Goal: Transaction & Acquisition: Purchase product/service

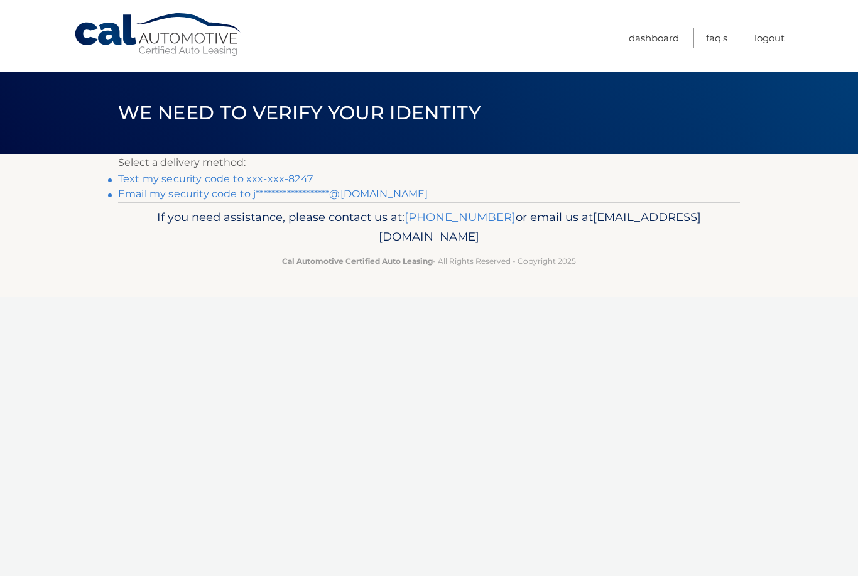
click at [276, 180] on link "Text my security code to xxx-xxx-8247" at bounding box center [215, 179] width 195 height 12
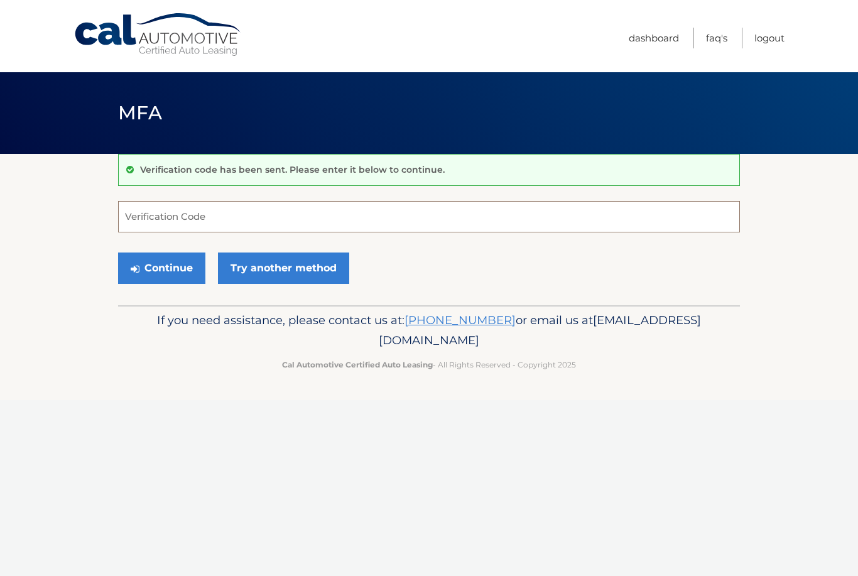
click at [339, 223] on input "Verification Code" at bounding box center [429, 216] width 622 height 31
type input "873475"
click at [190, 267] on button "Continue" at bounding box center [161, 267] width 87 height 31
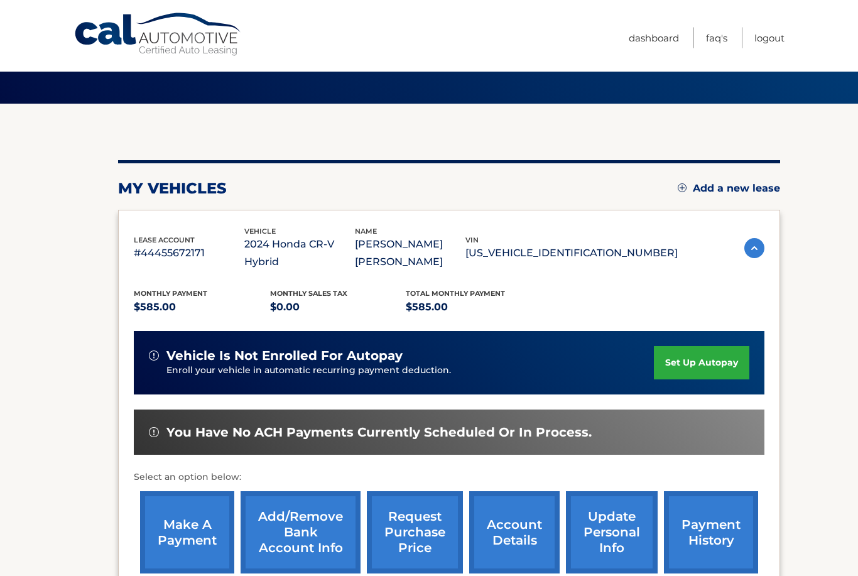
scroll to position [159, 0]
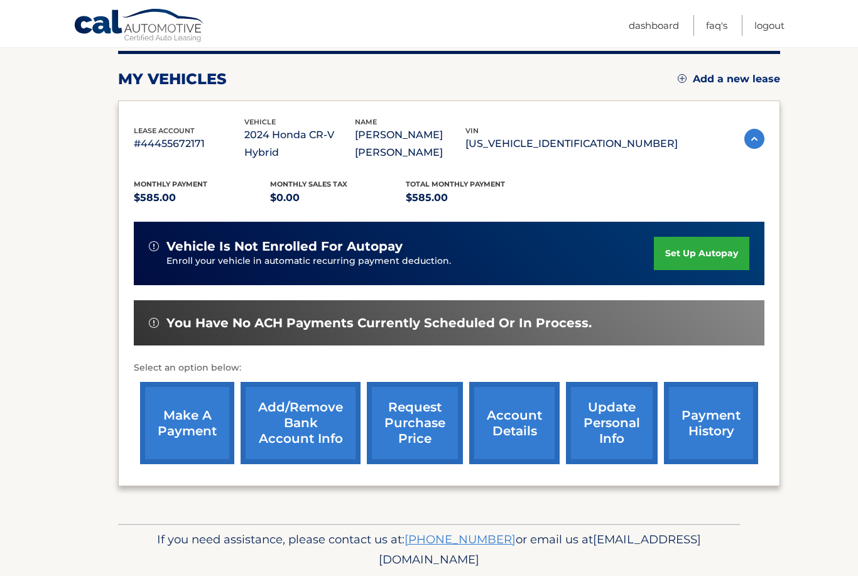
click at [190, 419] on link "make a payment" at bounding box center [187, 423] width 94 height 82
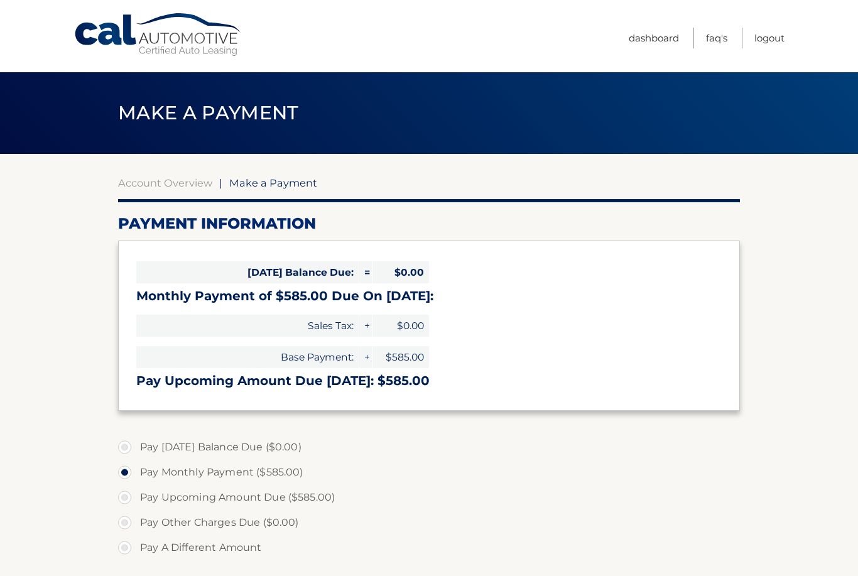
select select "NDMxMGJjMzctMWIwZS00N2ZhLWJkMzUtZjRlZmMwNWZjNGVh"
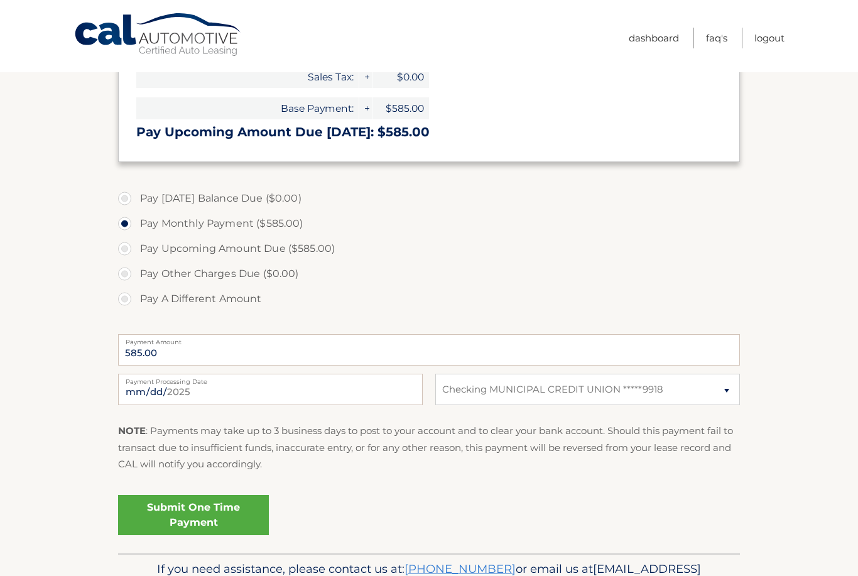
scroll to position [278, 0]
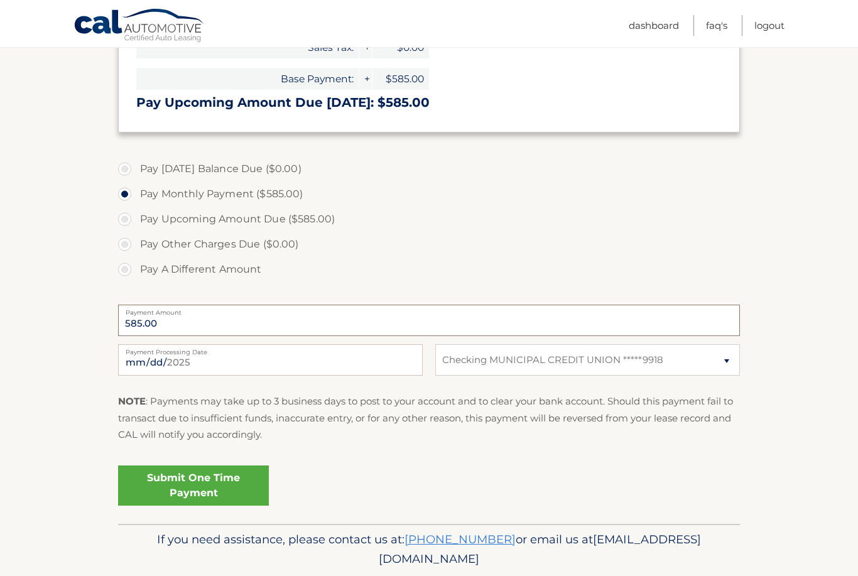
click at [345, 333] on input "585.00" at bounding box center [429, 319] width 622 height 31
click at [542, 313] on label "Payment Amount" at bounding box center [429, 309] width 622 height 10
click at [542, 313] on input "585.00" at bounding box center [429, 319] width 622 height 31
click at [533, 329] on input "585.00" at bounding box center [429, 319] width 622 height 31
click at [462, 328] on input "585.00" at bounding box center [429, 319] width 622 height 31
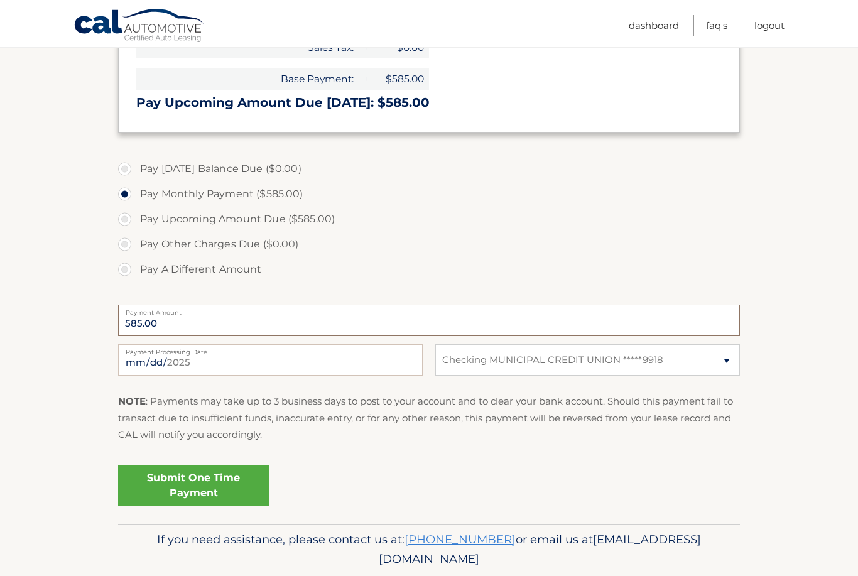
click at [438, 320] on input "585.00" at bounding box center [429, 319] width 622 height 31
click at [390, 321] on input "585.00" at bounding box center [429, 319] width 622 height 31
click at [346, 316] on input "585.00" at bounding box center [429, 319] width 622 height 31
click at [131, 269] on label "Pay A Different Amount" at bounding box center [429, 269] width 622 height 25
click at [131, 269] on input "Pay A Different Amount" at bounding box center [129, 267] width 13 height 20
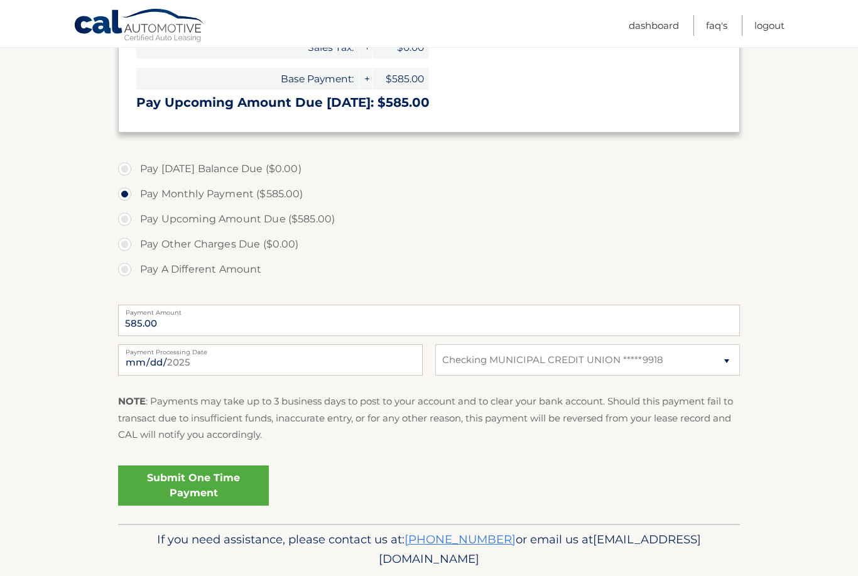
radio input "true"
click at [212, 323] on input "Payment Amount" at bounding box center [429, 319] width 622 height 31
type input "285"
click at [215, 477] on link "Submit One Time Payment" at bounding box center [193, 485] width 151 height 40
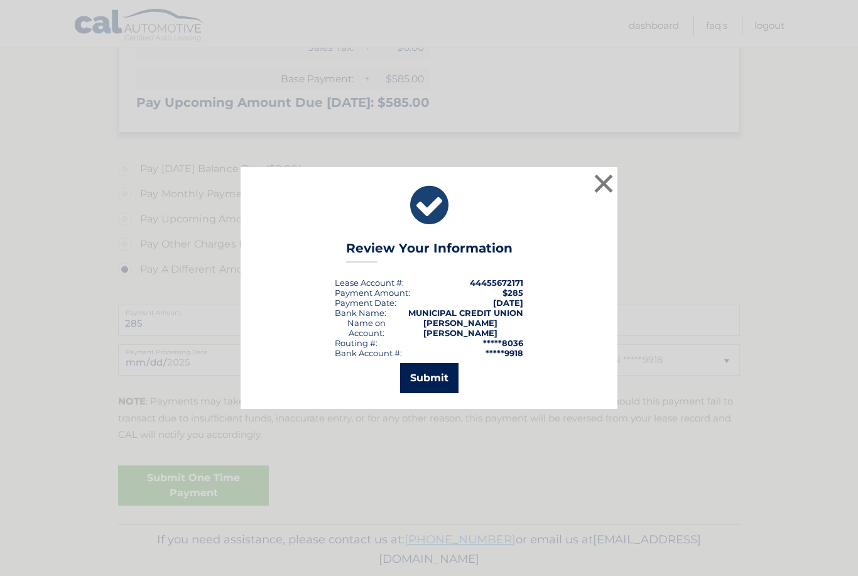
click at [421, 393] on button "Submit" at bounding box center [429, 378] width 58 height 30
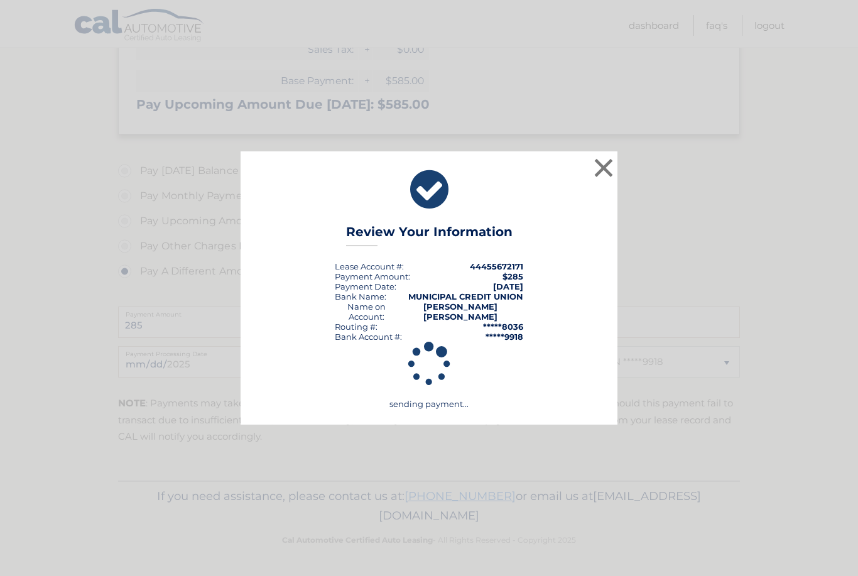
scroll to position [233, 0]
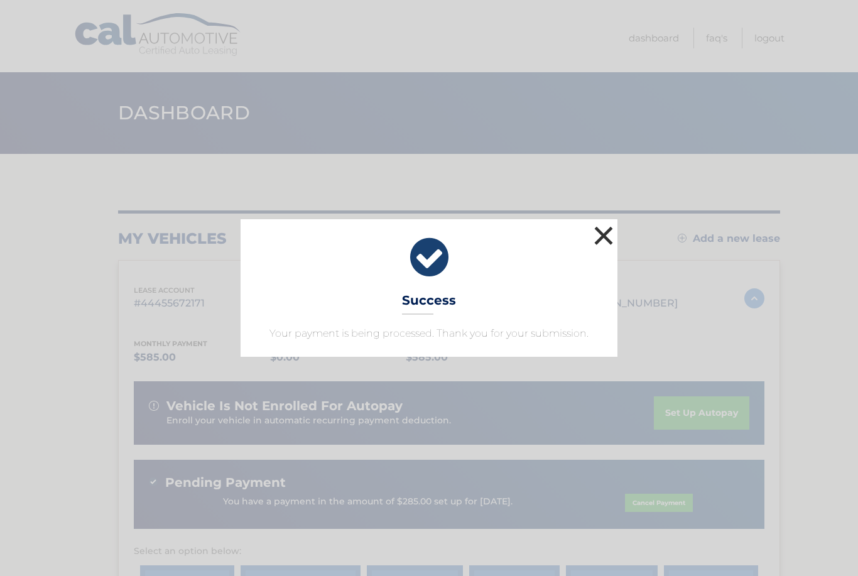
click at [610, 239] on button "×" at bounding box center [603, 235] width 25 height 25
